Goal: Use online tool/utility: Utilize a website feature to perform a specific function

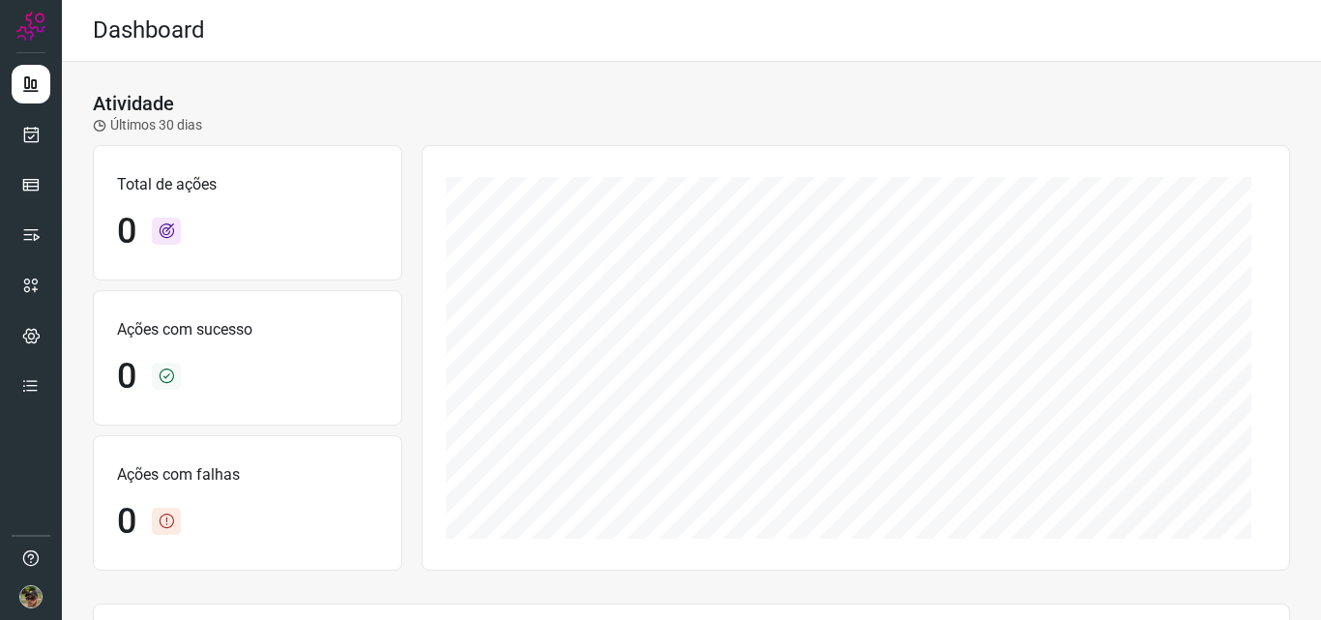
click at [609, 91] on div "Atividade Últimos 30 dias Total de ações 0 Ações com sucesso 0 Ações com falhas…" at bounding box center [691, 542] width 1259 height 960
click at [30, 221] on link at bounding box center [31, 235] width 39 height 39
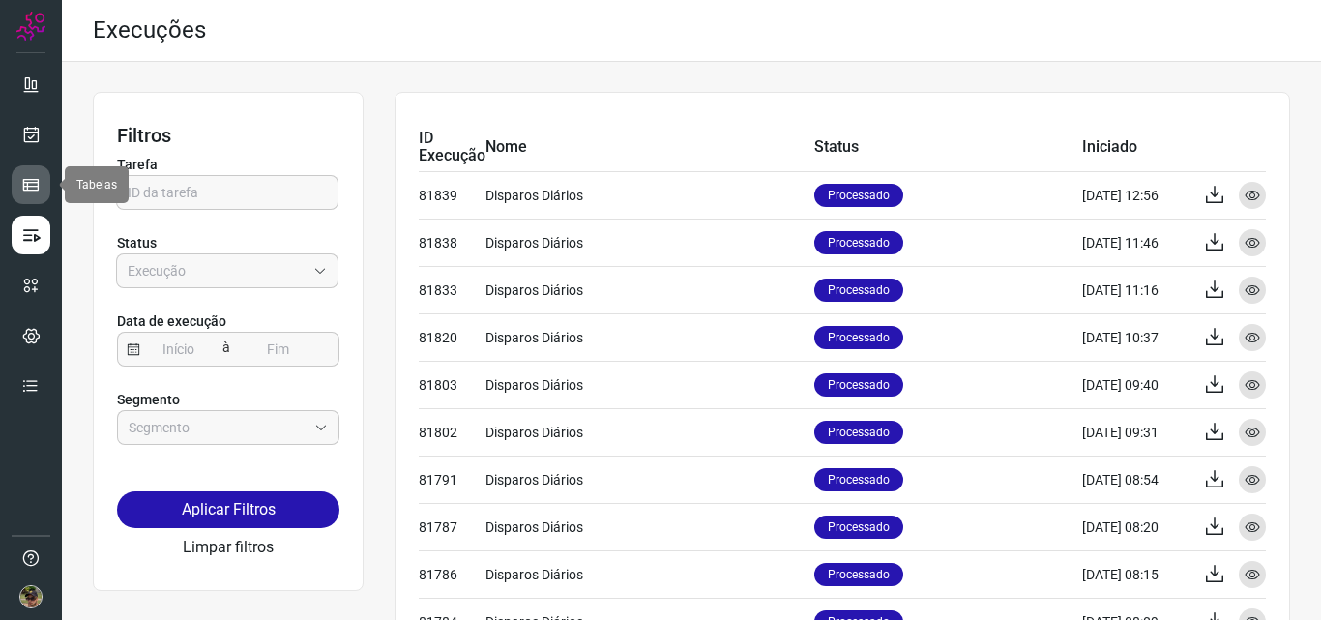
click at [28, 182] on icon at bounding box center [30, 184] width 19 height 19
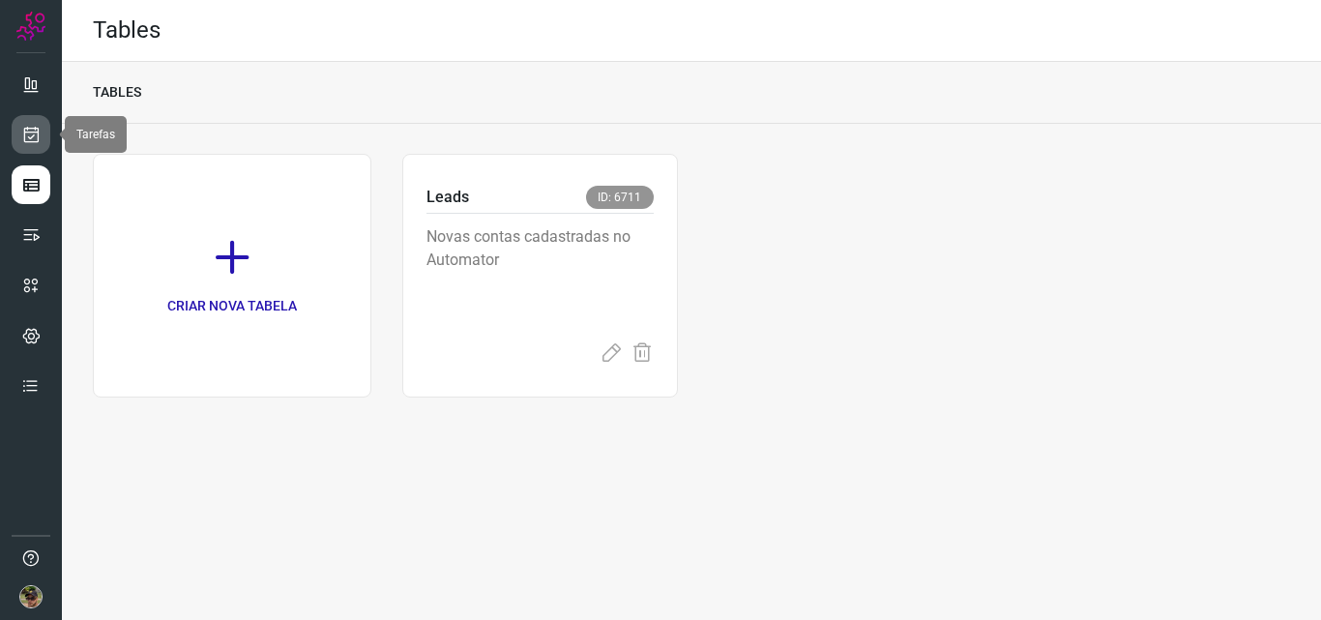
click at [32, 128] on icon at bounding box center [31, 134] width 20 height 19
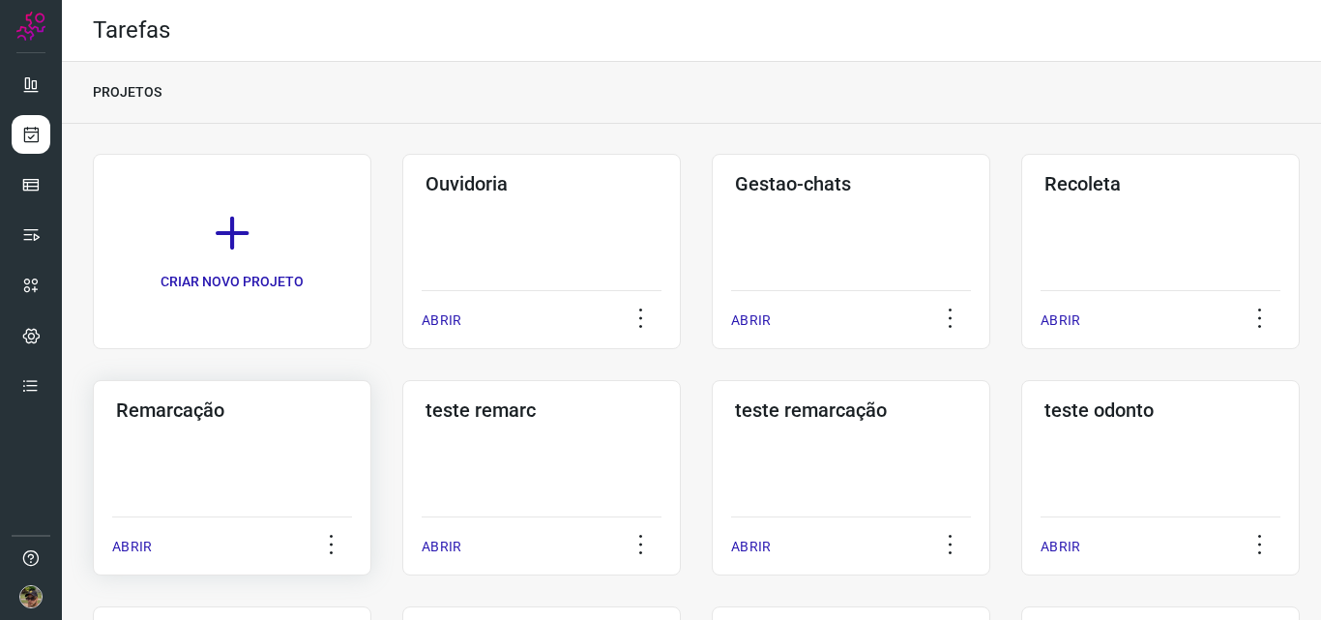
click at [402, 434] on div "Remarcação ABRIR" at bounding box center [541, 477] width 279 height 195
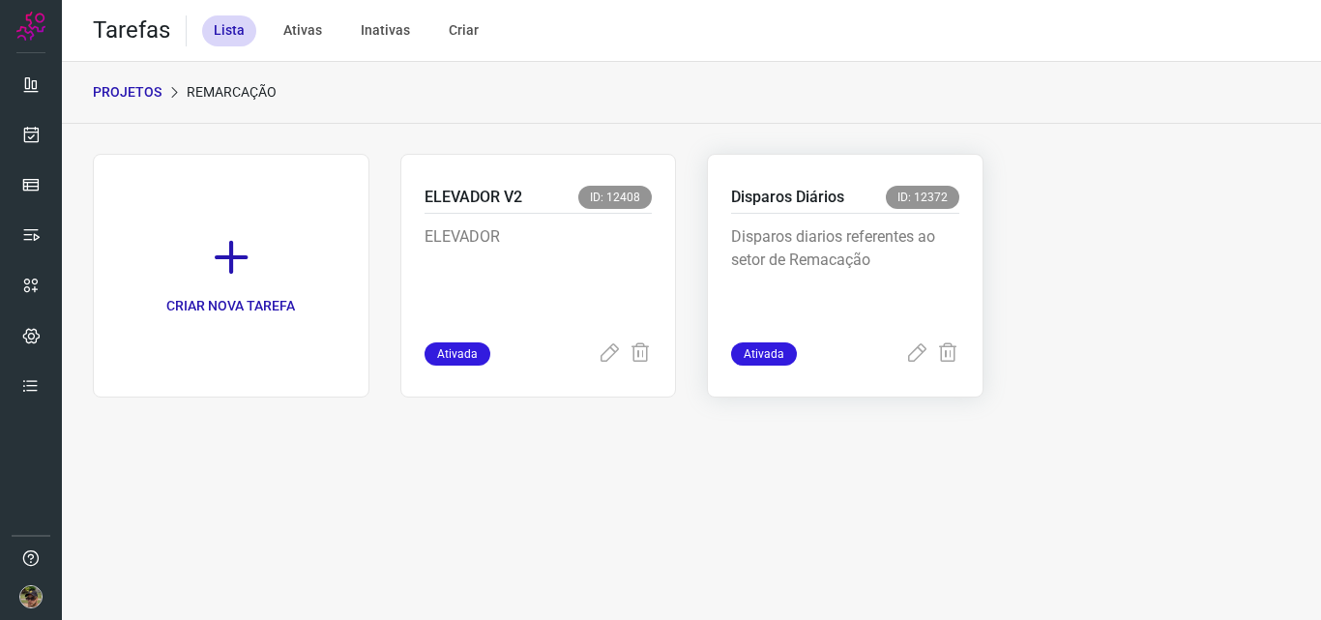
click at [834, 221] on div "Disparos diarios referentes ao setor de Remacação" at bounding box center [845, 278] width 228 height 129
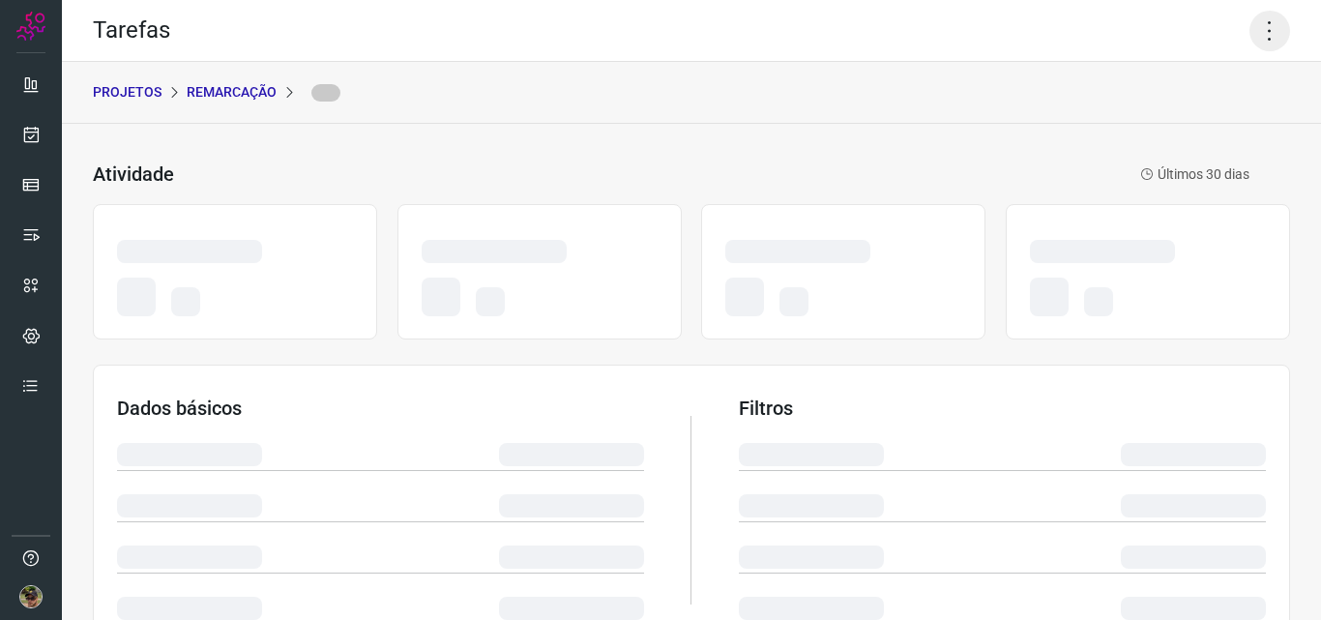
click at [1255, 31] on icon at bounding box center [1270, 31] width 41 height 41
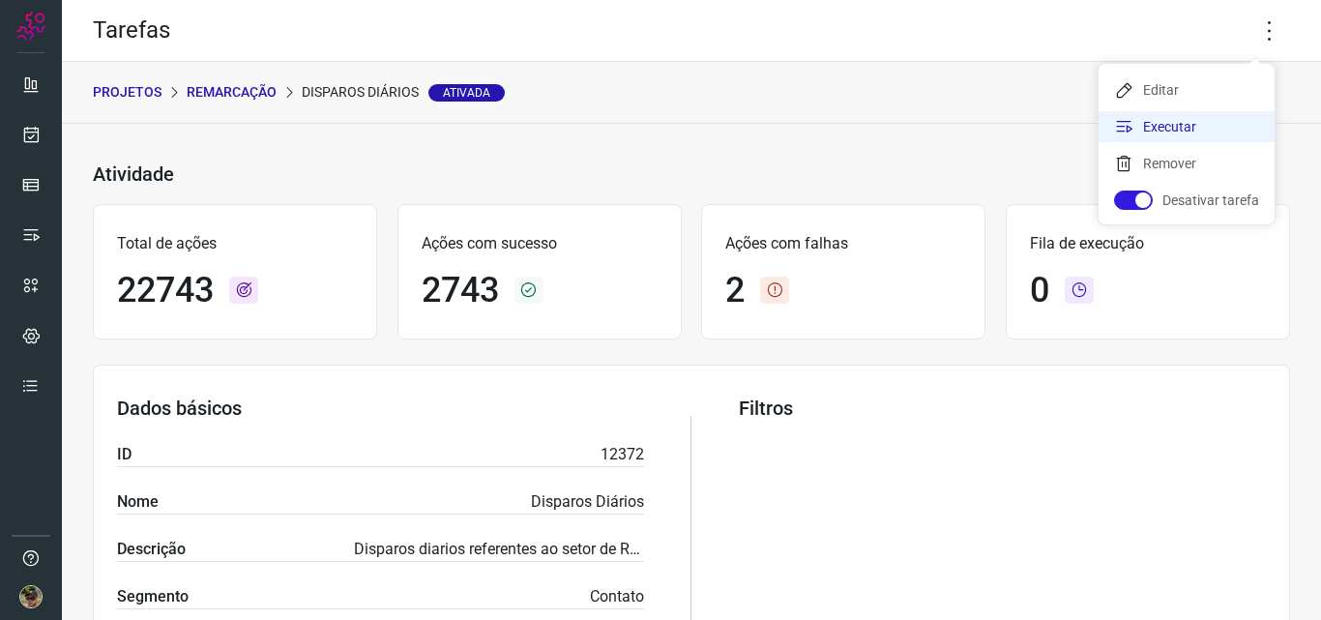
click at [1184, 134] on li "Executar" at bounding box center [1187, 126] width 176 height 31
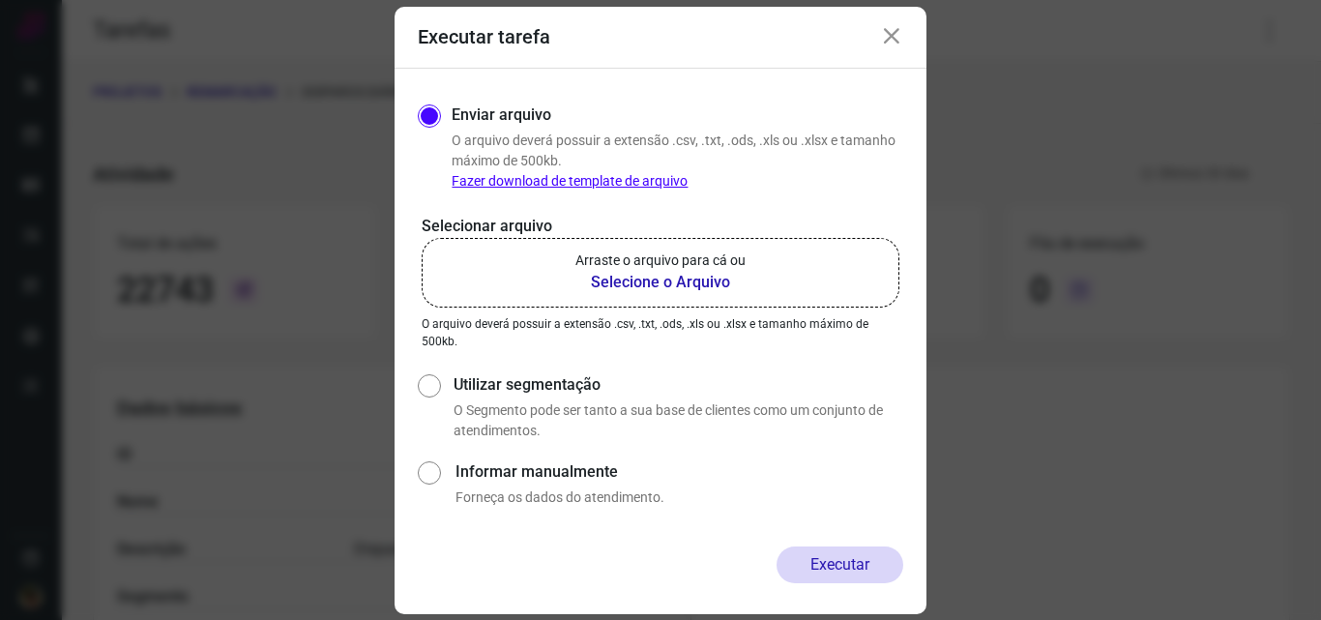
click at [662, 278] on b "Selecione o Arquivo" at bounding box center [660, 282] width 170 height 23
click at [0, 0] on input "Arraste o arquivo para cá ou Selecione o Arquivo" at bounding box center [0, 0] width 0 height 0
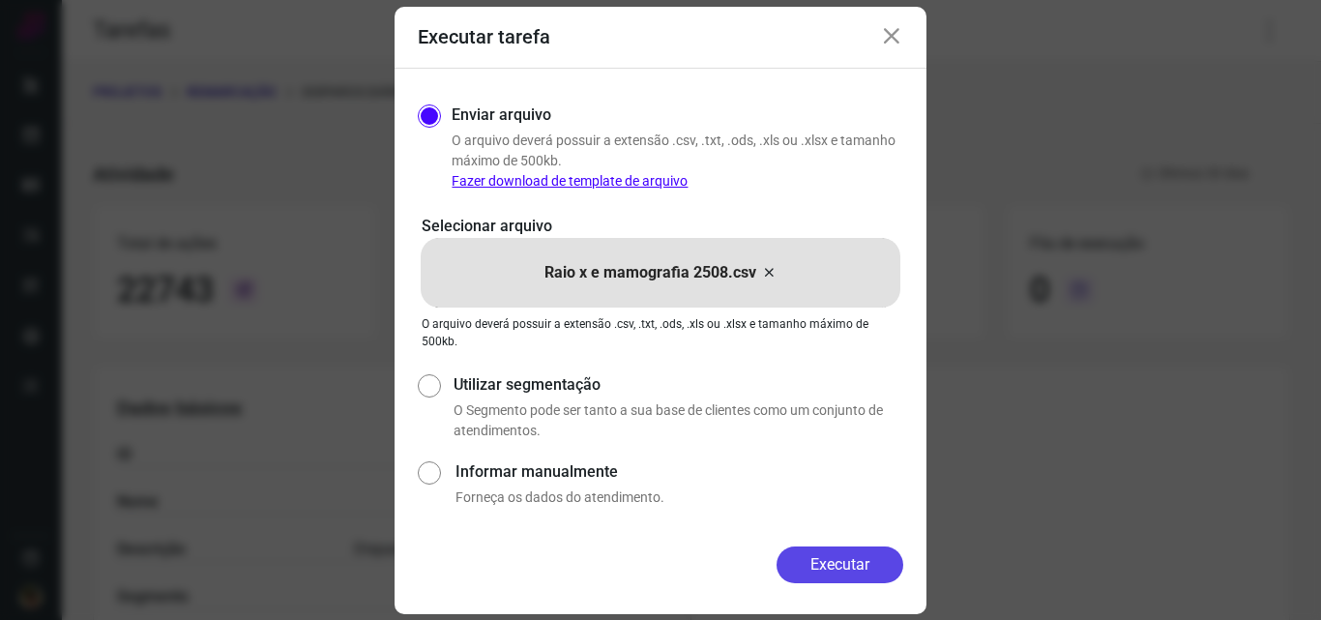
click at [865, 562] on button "Executar" at bounding box center [840, 564] width 127 height 37
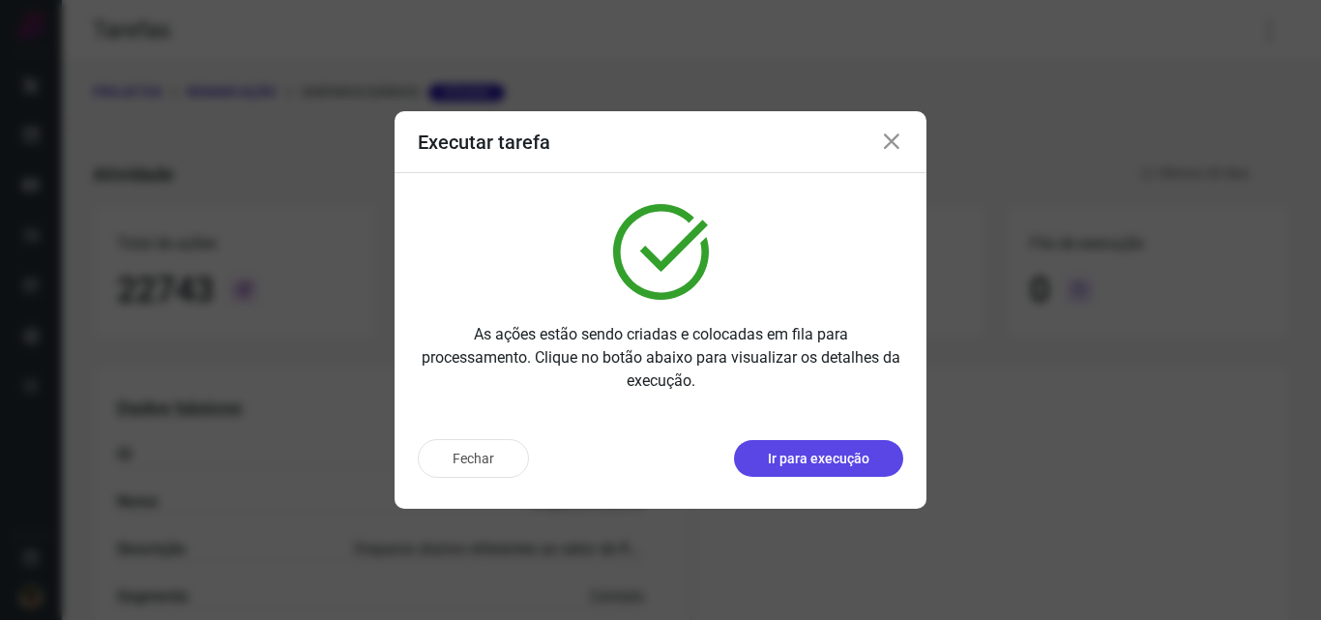
click at [851, 464] on p "Ir para execução" at bounding box center [819, 459] width 102 height 20
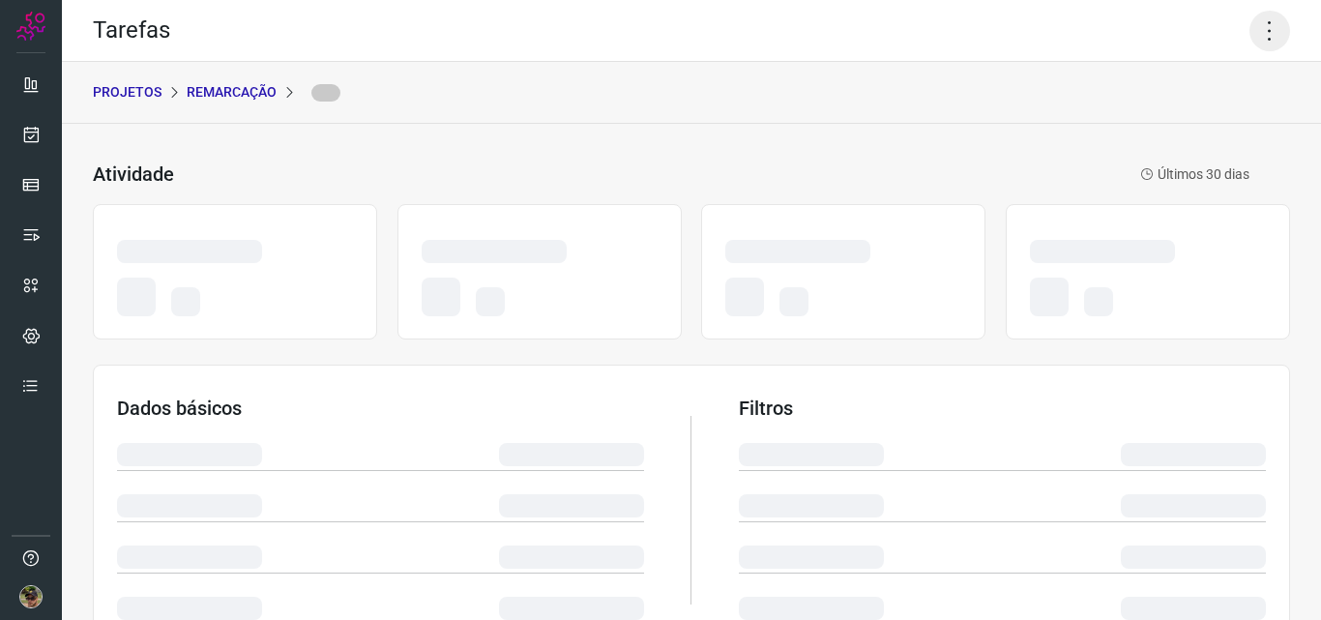
click at [1250, 40] on icon at bounding box center [1270, 31] width 41 height 41
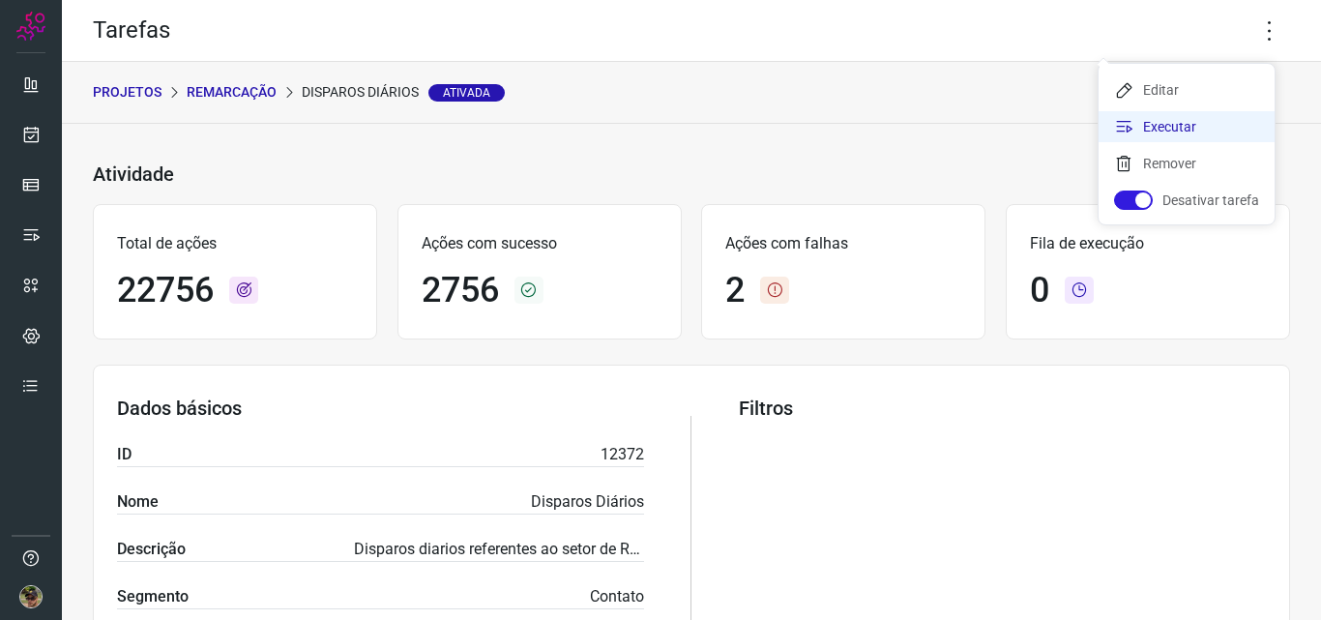
click at [1152, 130] on li "Executar" at bounding box center [1187, 126] width 176 height 31
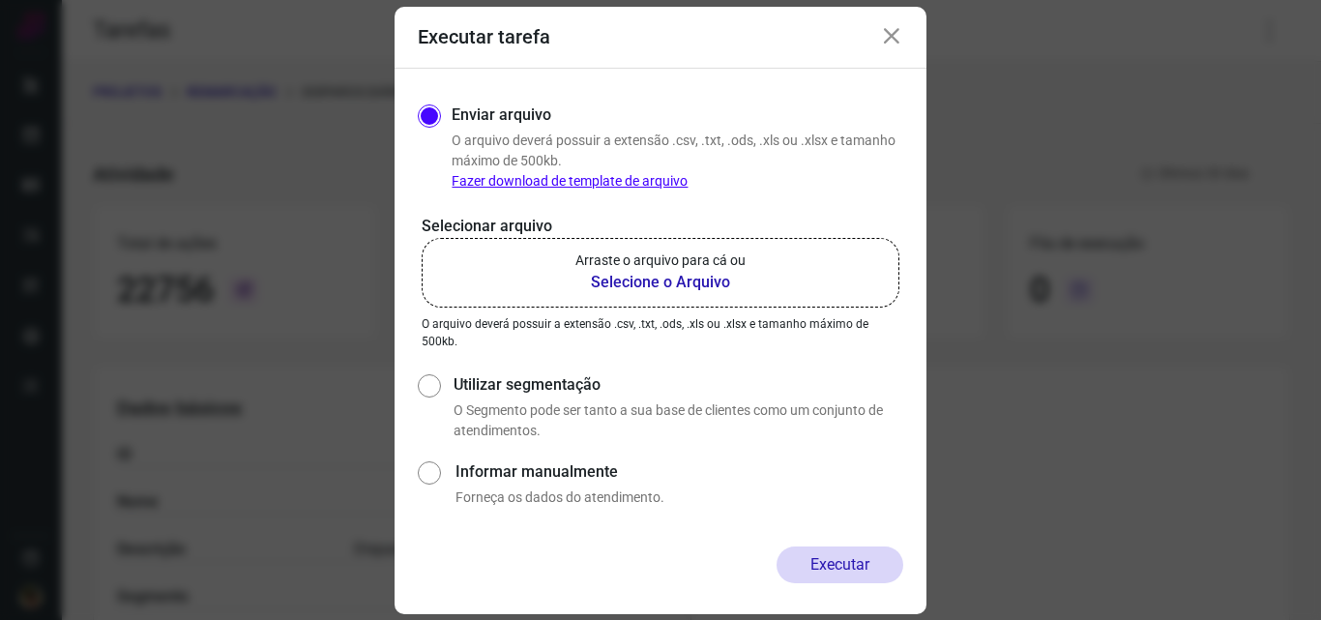
click at [747, 276] on label "Arraste o arquivo para cá ou Selecione o Arquivo" at bounding box center [661, 273] width 478 height 70
click at [0, 0] on input "Arraste o arquivo para cá ou Selecione o Arquivo" at bounding box center [0, 0] width 0 height 0
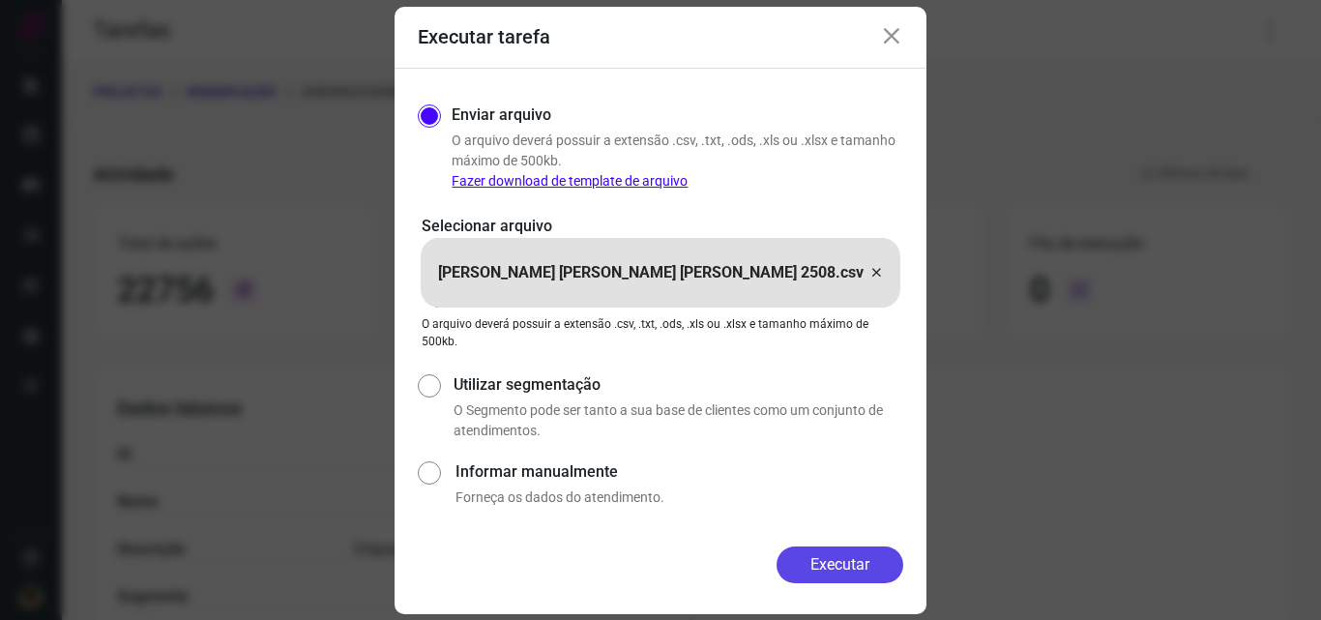
click at [852, 564] on button "Executar" at bounding box center [840, 564] width 127 height 37
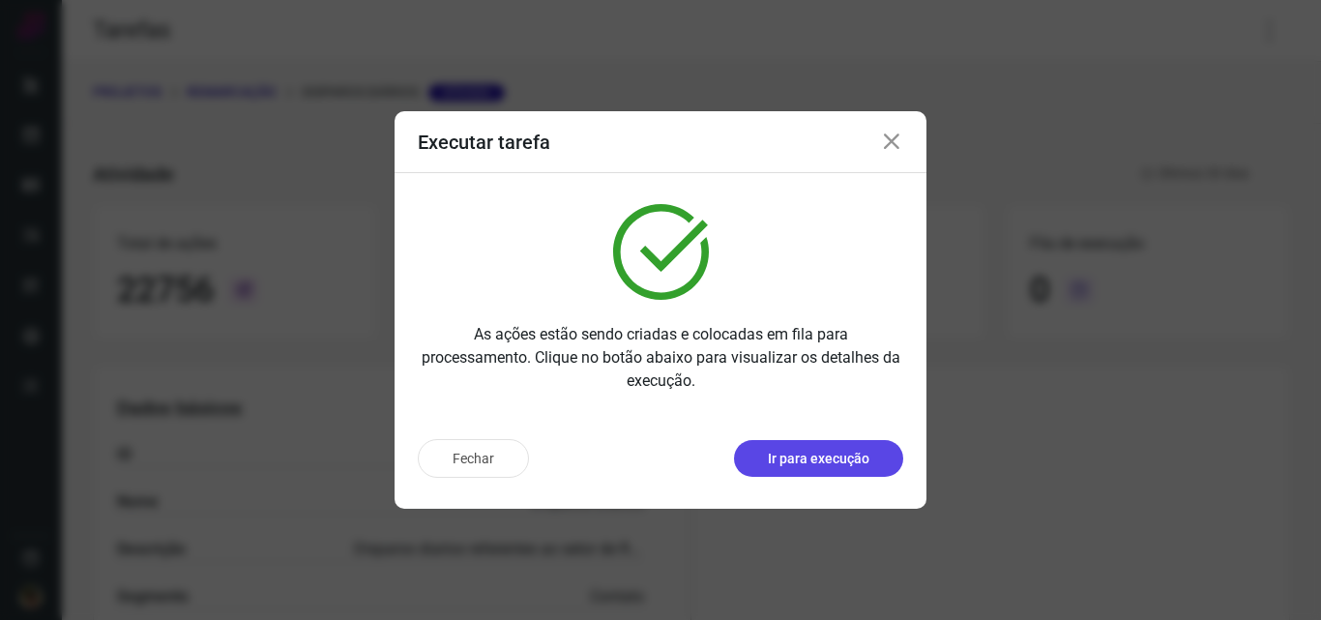
click at [797, 458] on p "Ir para execução" at bounding box center [819, 459] width 102 height 20
